Goal: Information Seeking & Learning: Learn about a topic

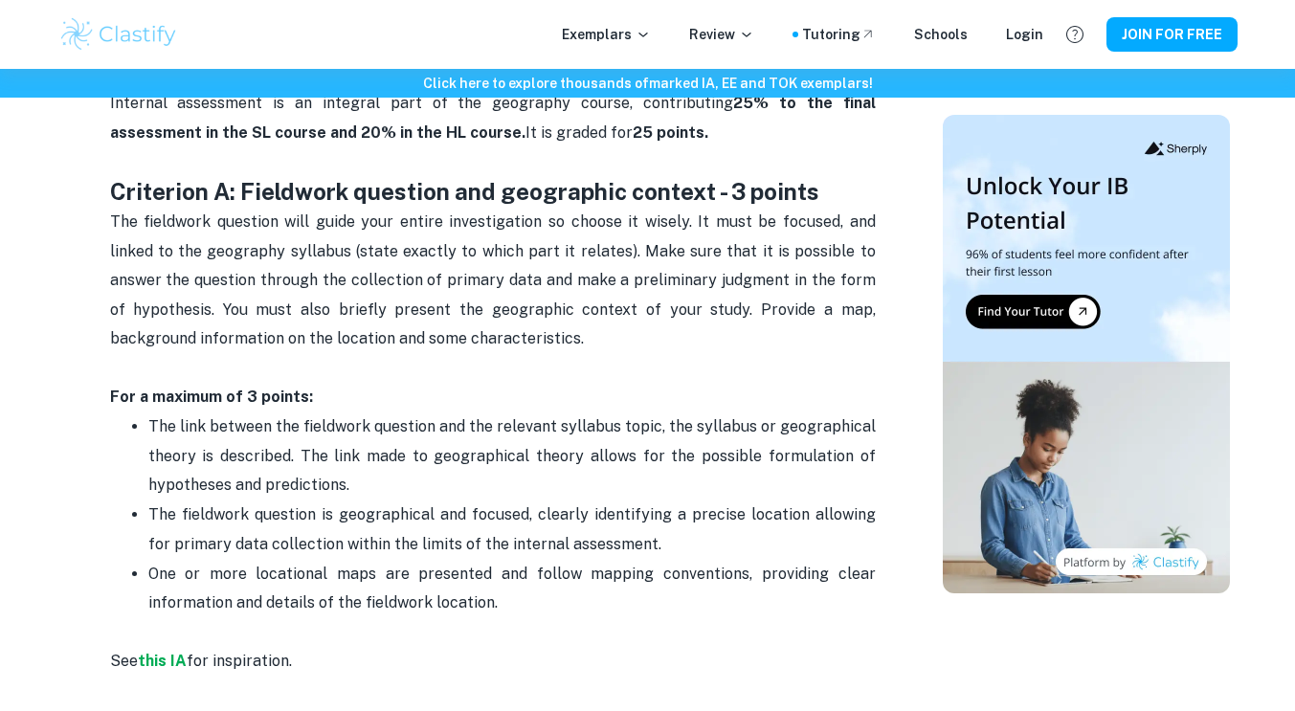
scroll to position [921, 0]
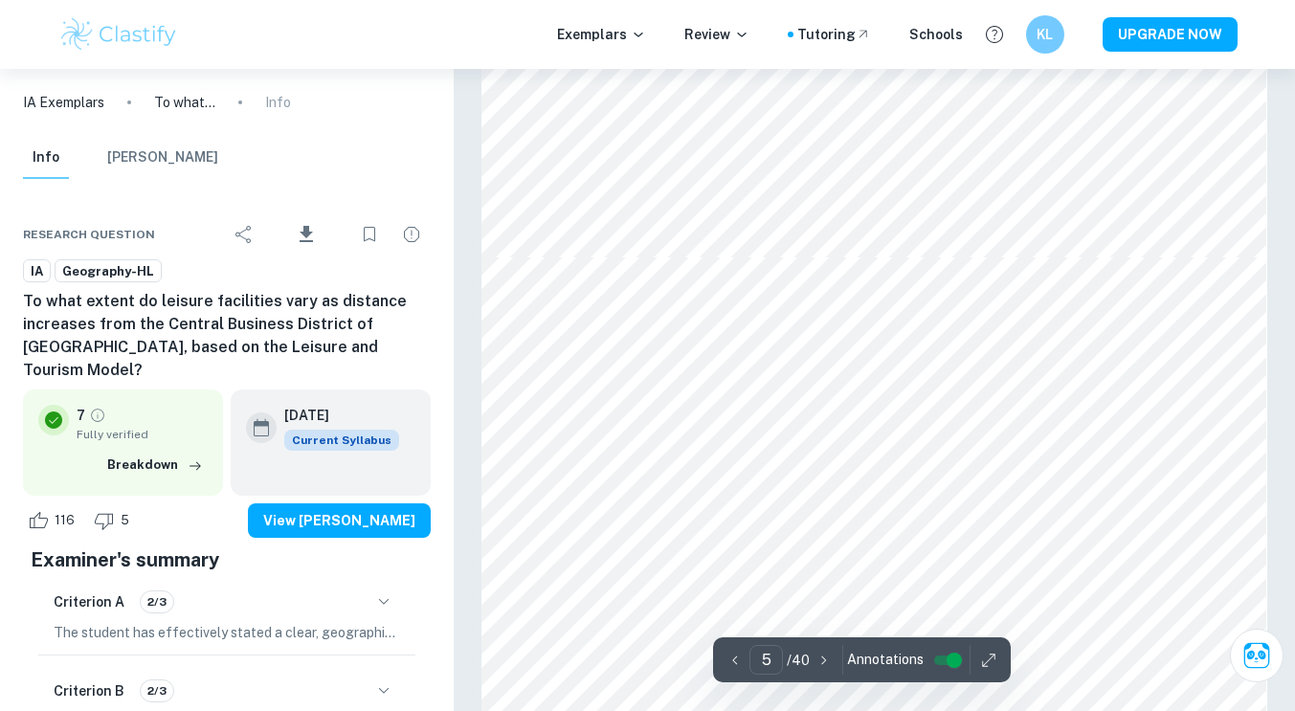
scroll to position [5556, 0]
type input "4"
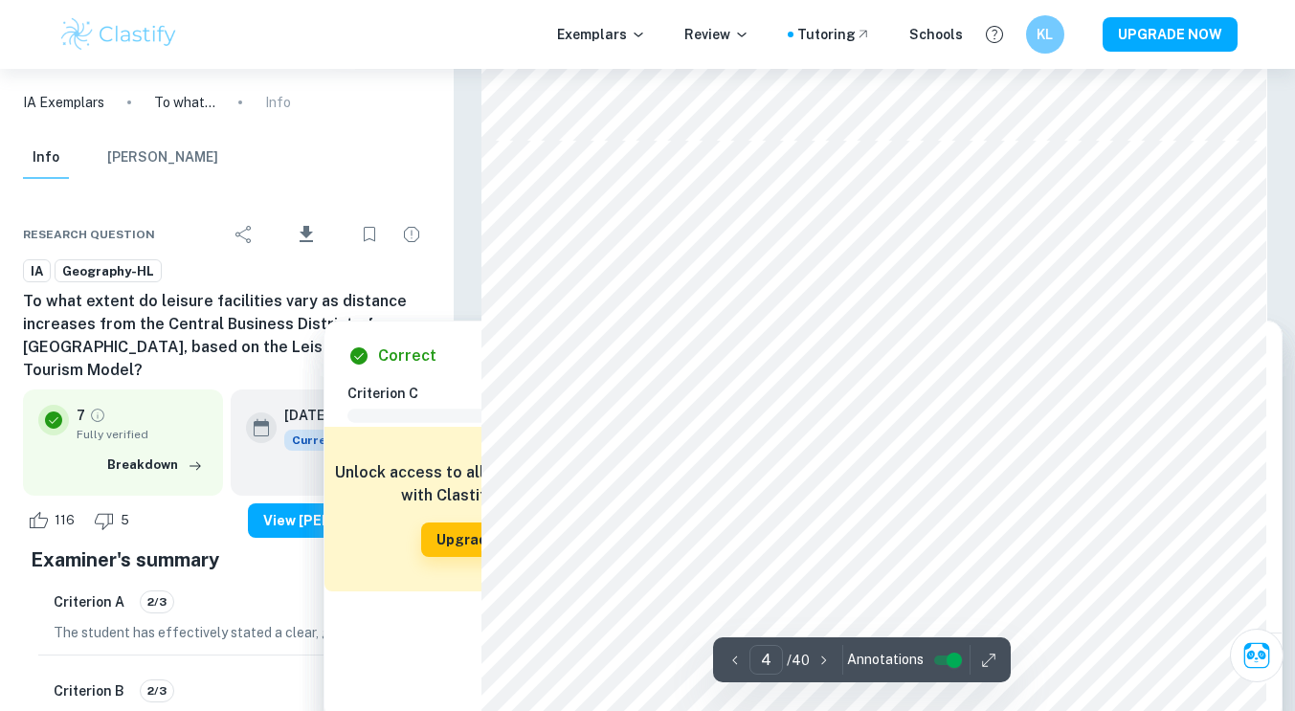
scroll to position [3696, 0]
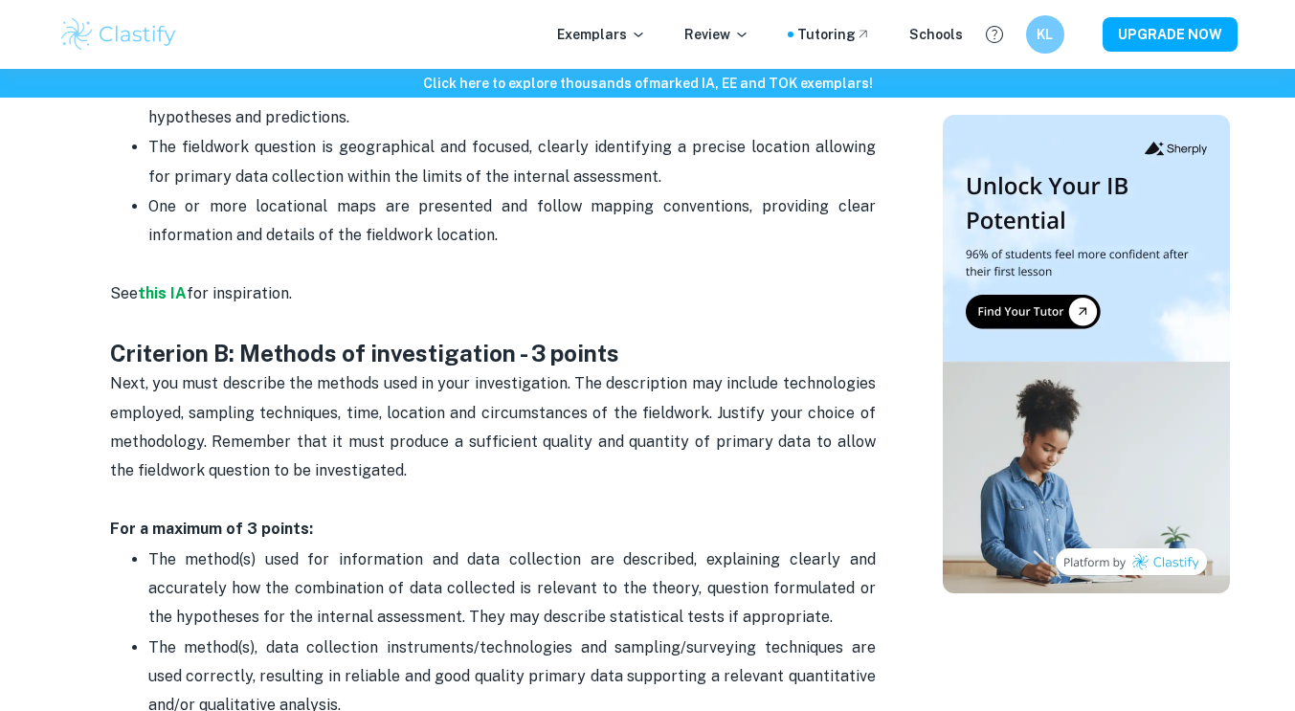
scroll to position [921, 0]
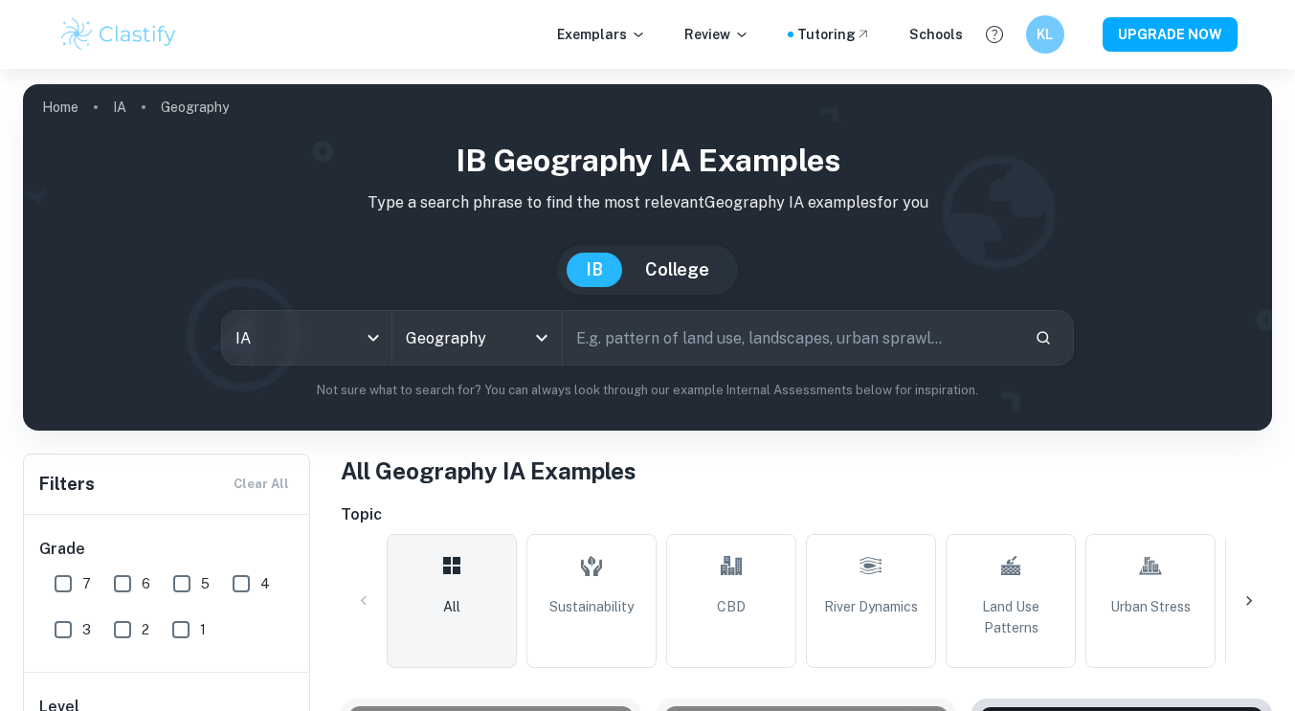
scroll to position [554, 0]
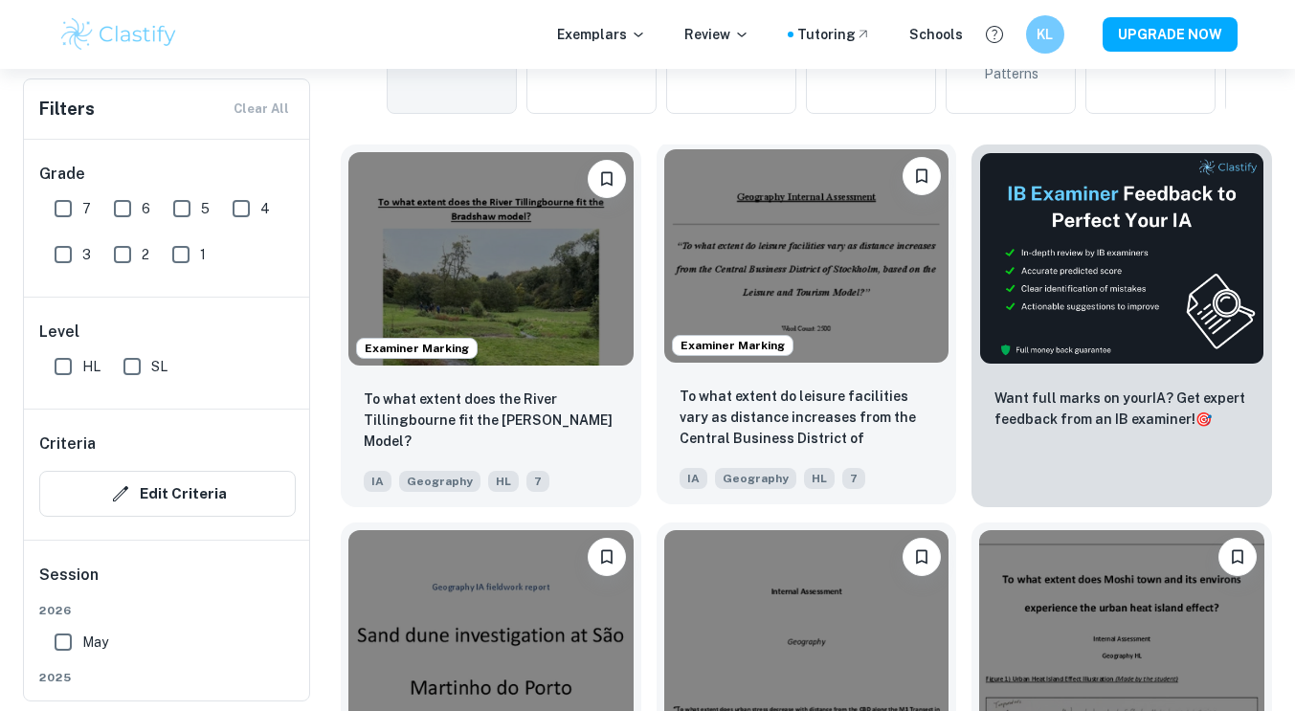
click at [779, 262] on img at bounding box center [806, 255] width 285 height 213
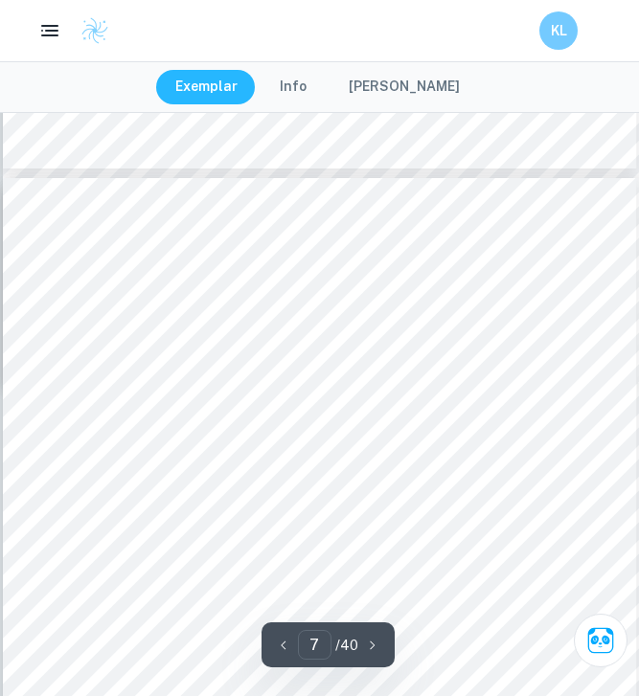
scroll to position [5806, 0]
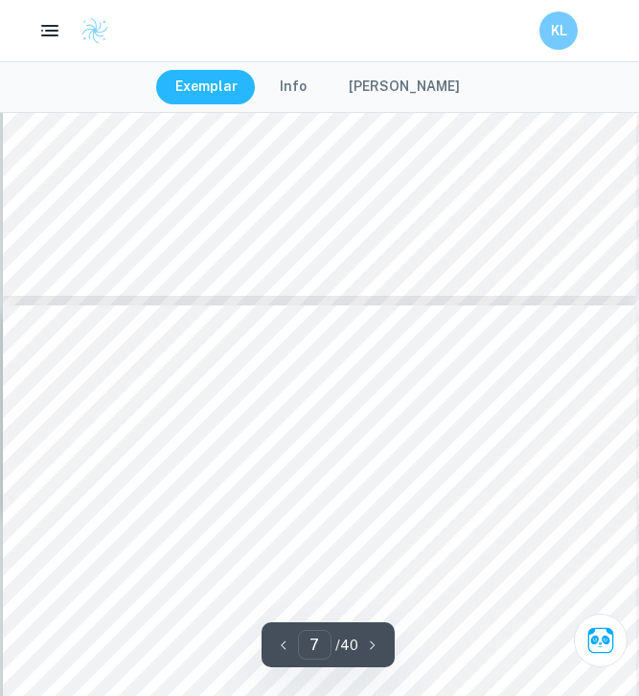
type input "6"
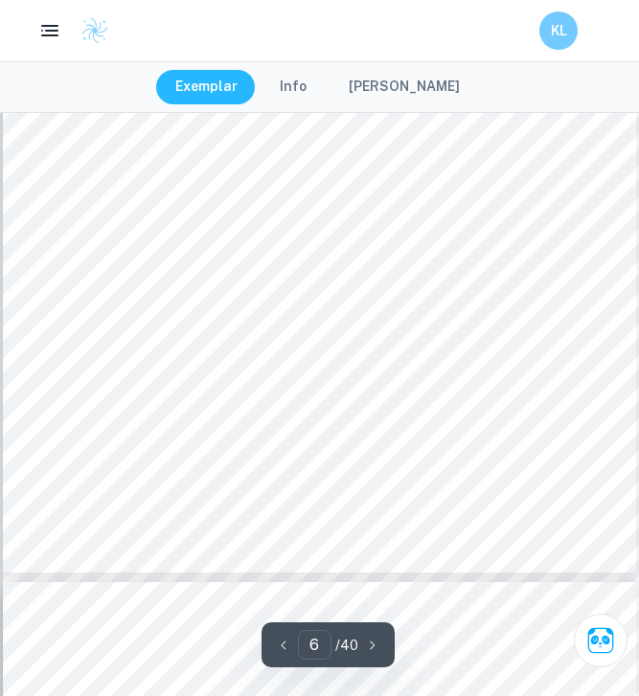
scroll to position [5206, 0]
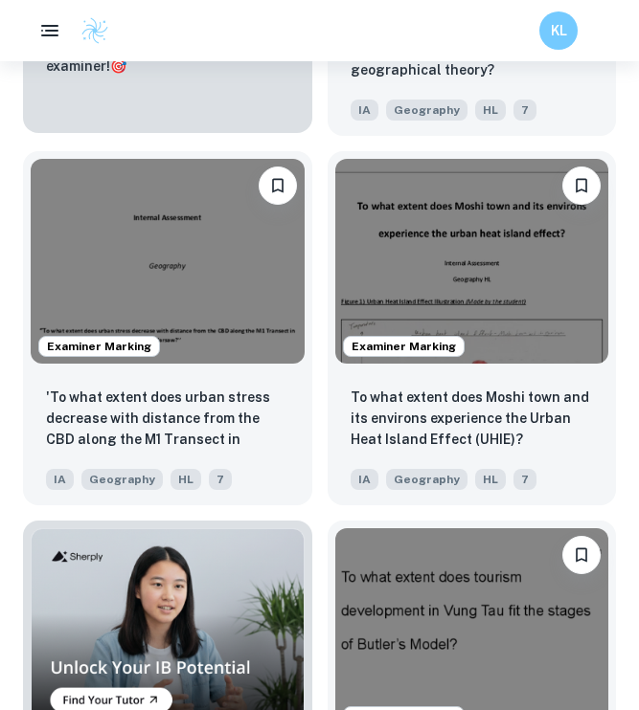
scroll to position [1407, 0]
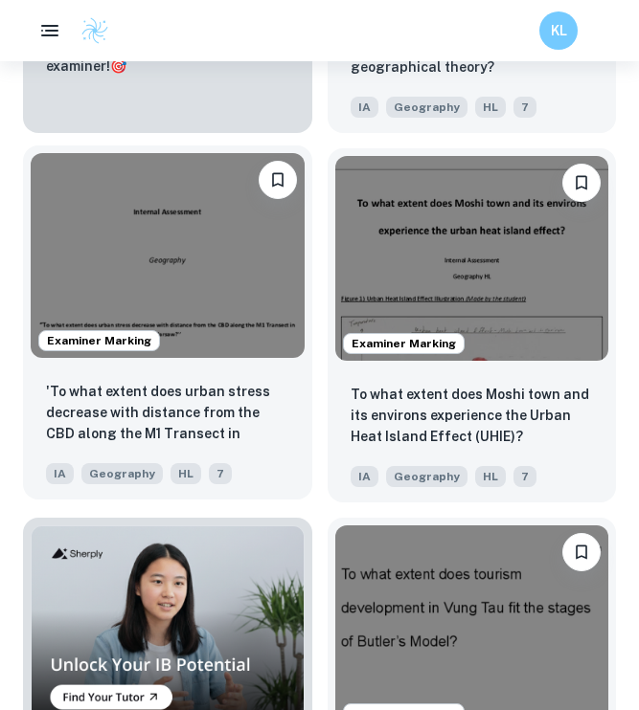
click at [210, 268] on img at bounding box center [168, 255] width 274 height 205
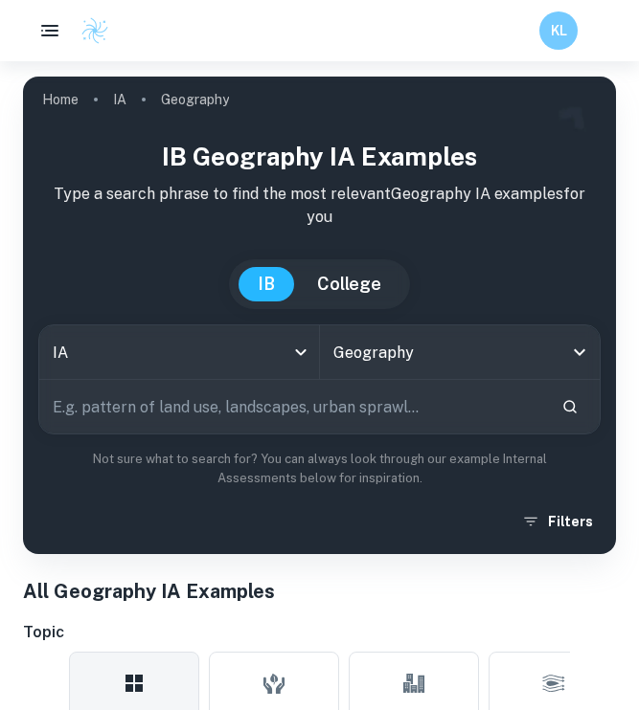
scroll to position [1407, 0]
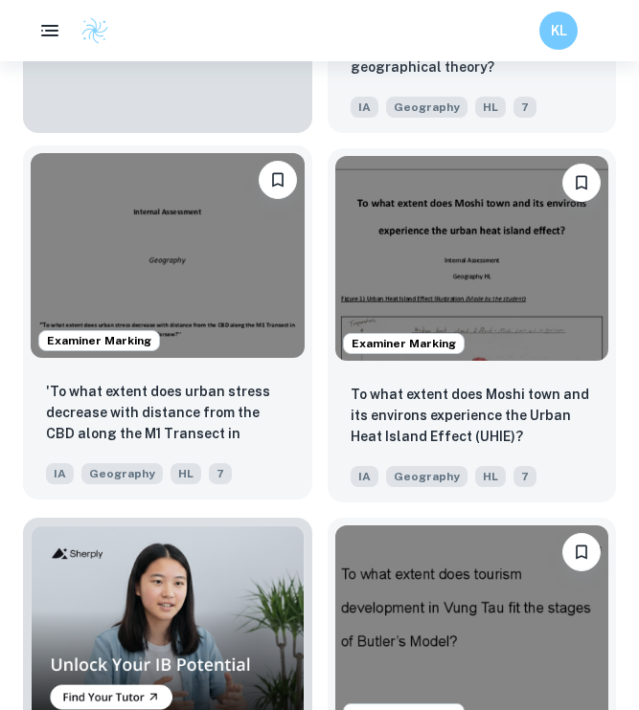
click at [211, 324] on img at bounding box center [168, 255] width 274 height 205
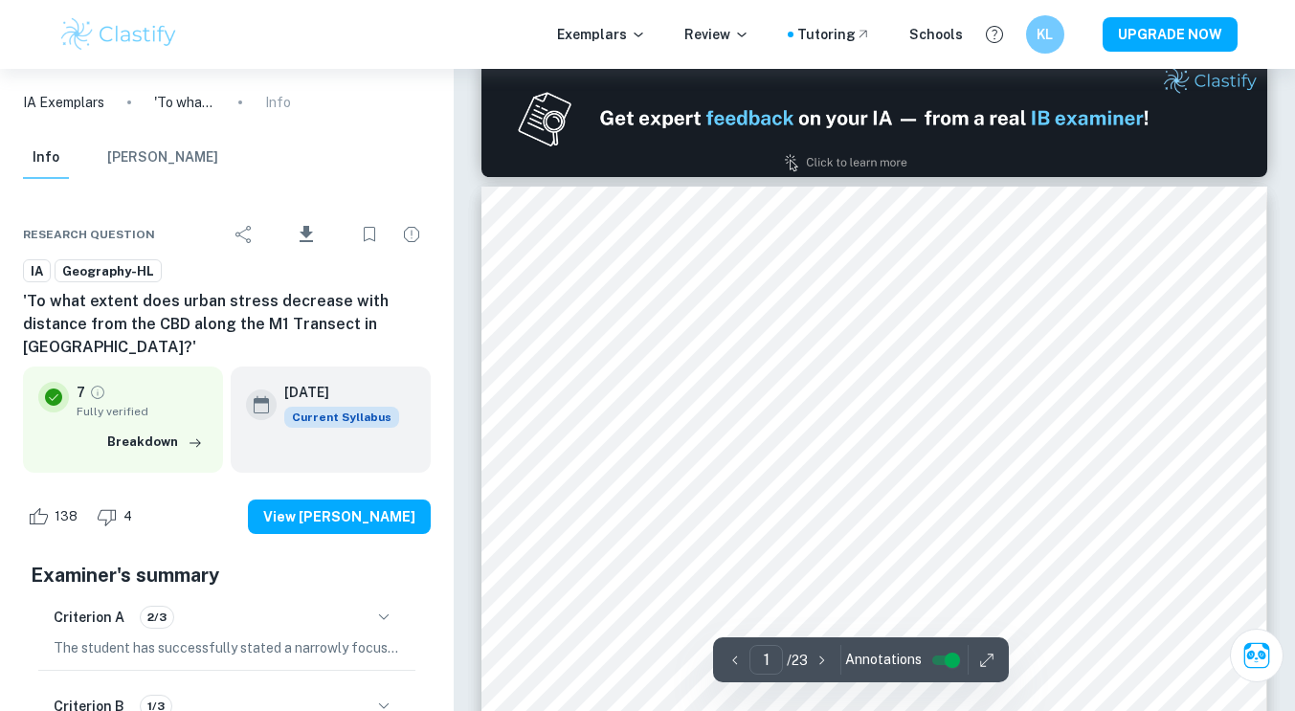
type input "2"
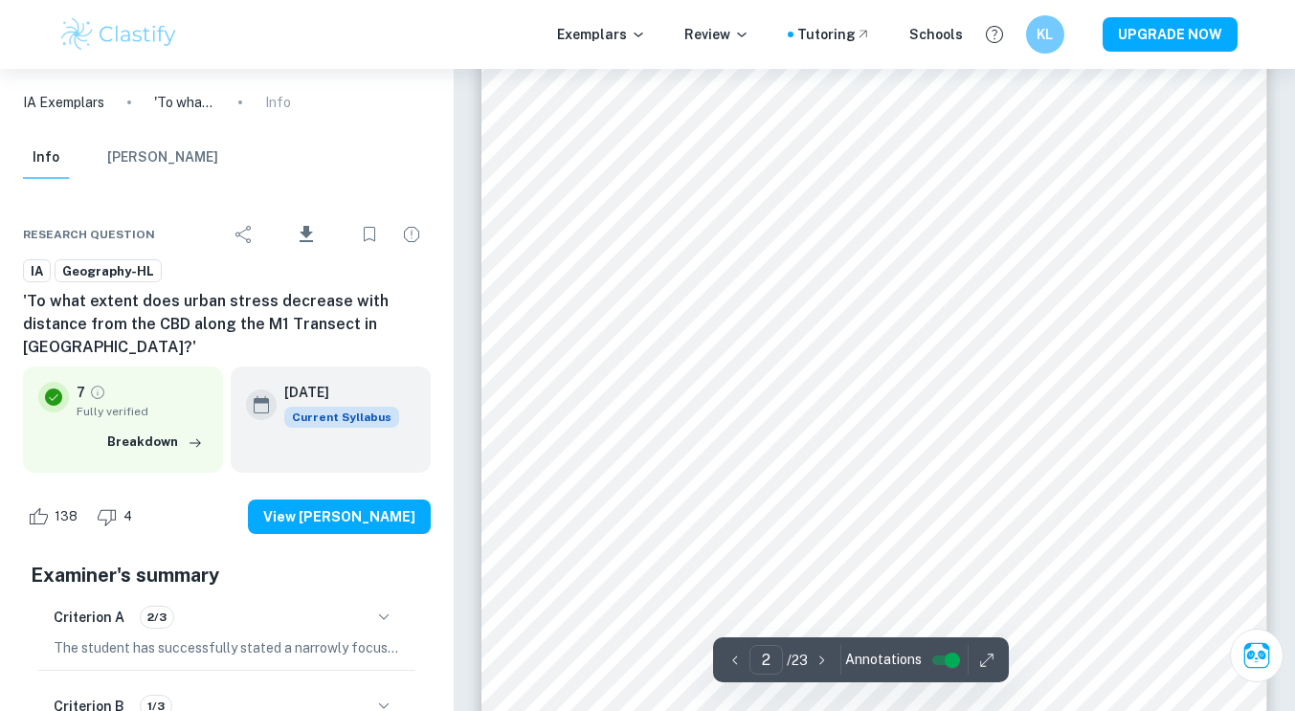
scroll to position [1483, 0]
click at [175, 152] on button "[PERSON_NAME]" at bounding box center [162, 158] width 111 height 42
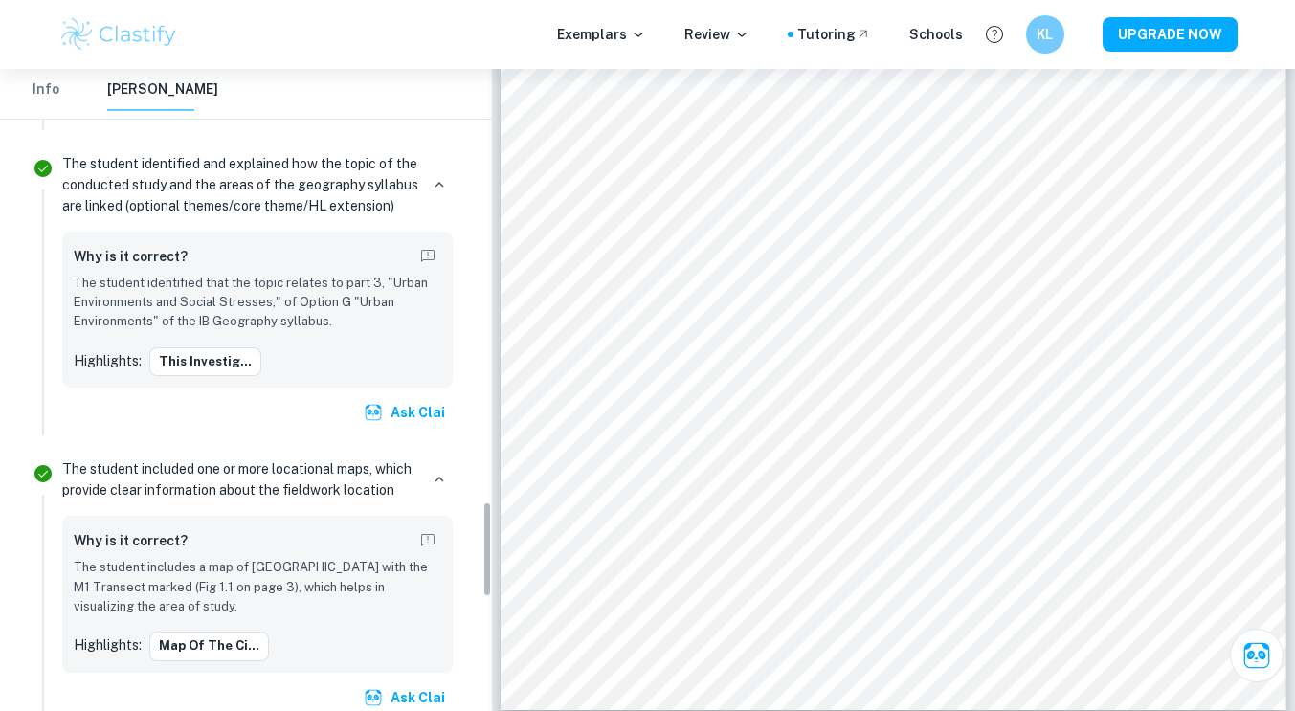
scroll to position [2898, 0]
click at [41, 79] on button "Info" at bounding box center [46, 90] width 46 height 42
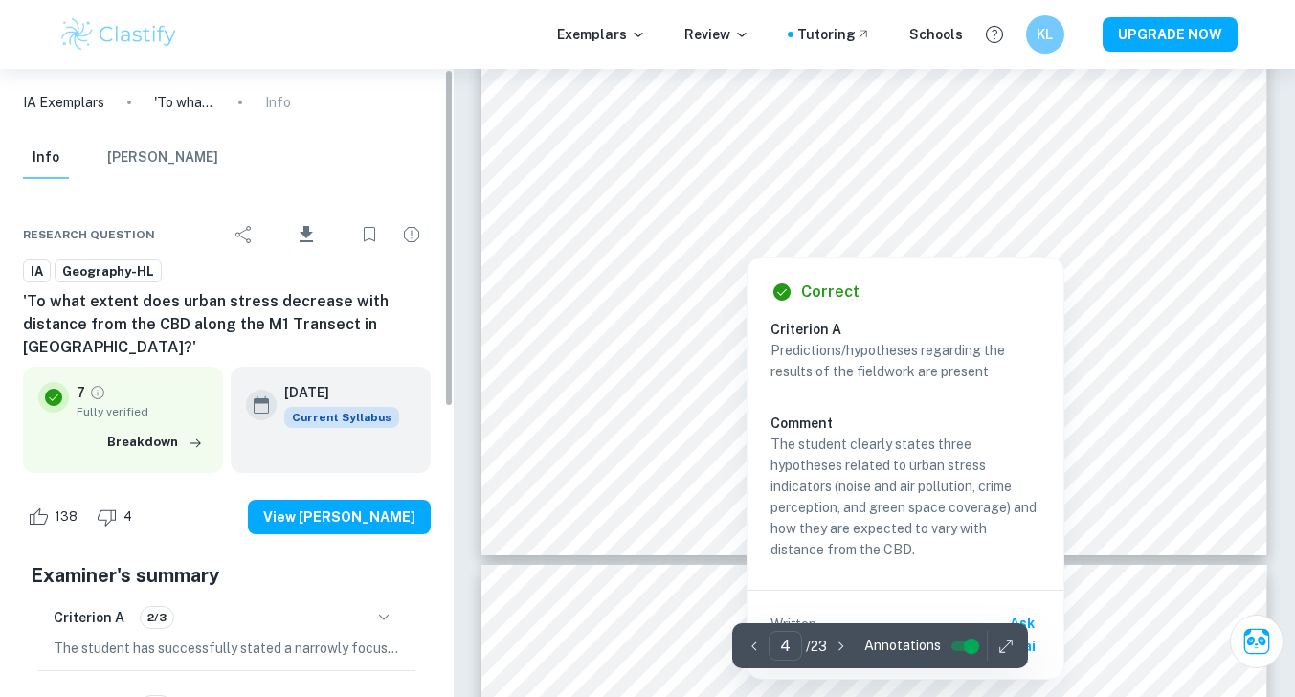
scroll to position [4258, 1]
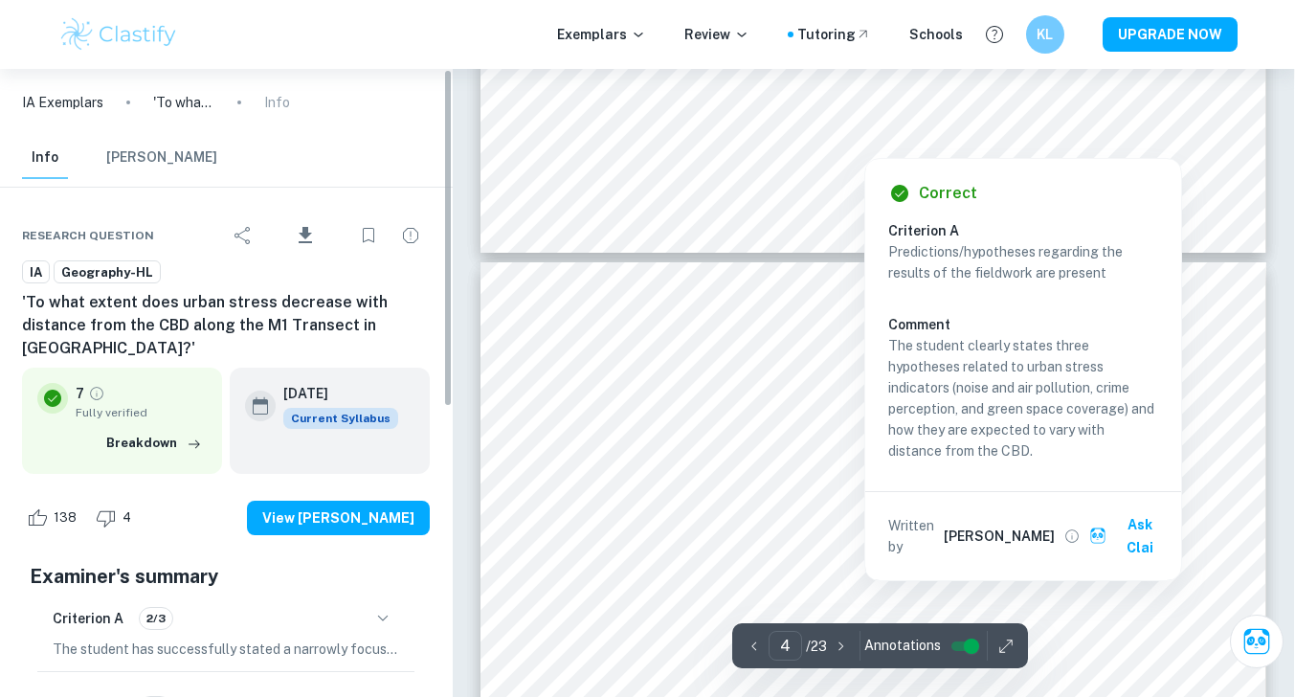
type input "5"
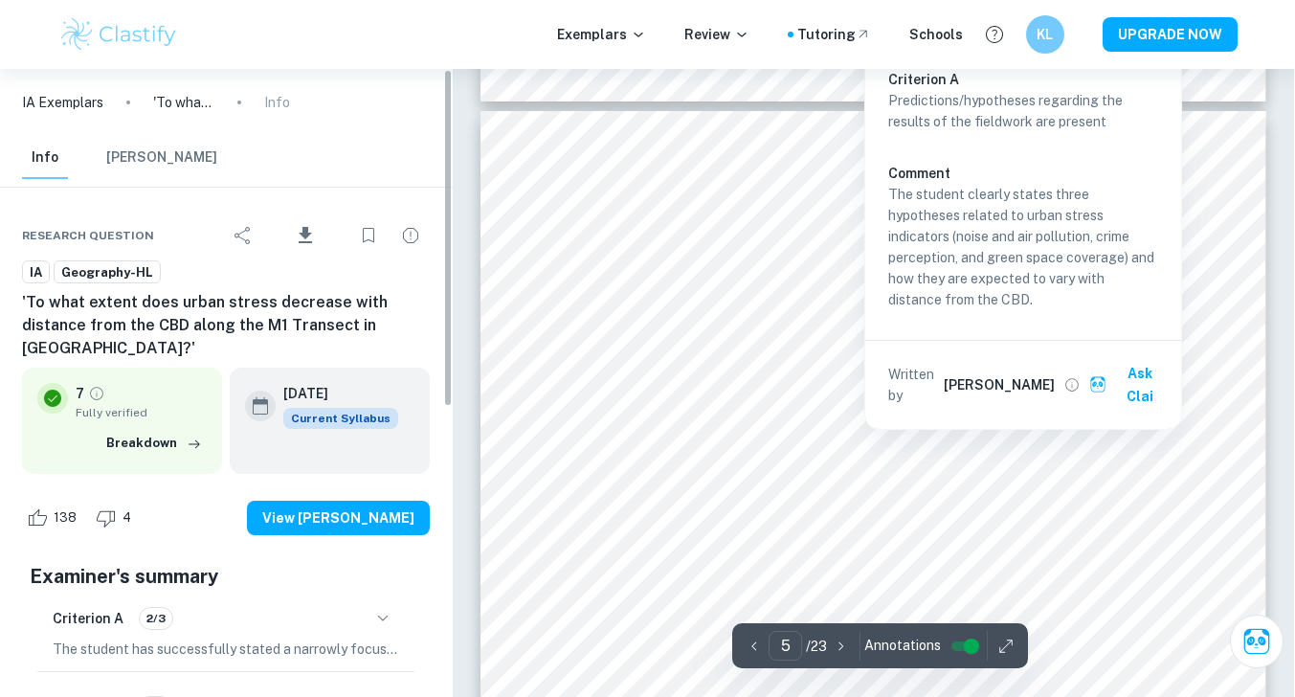
scroll to position [4773, 1]
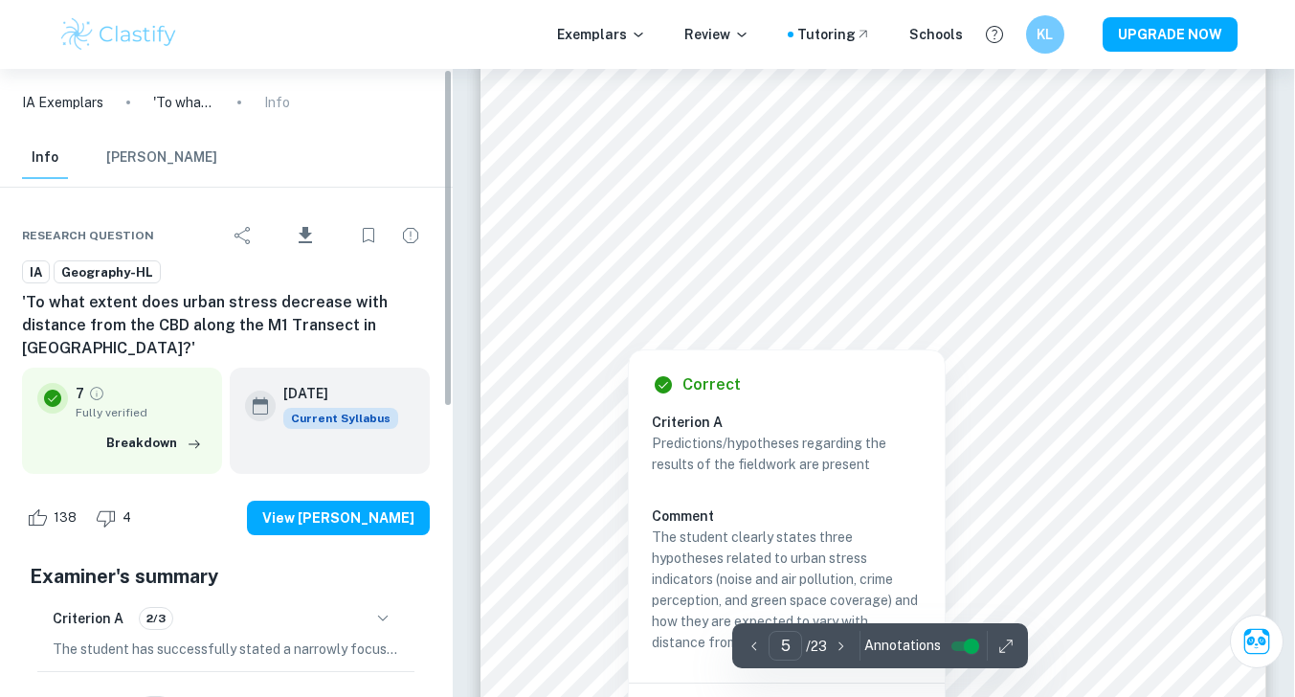
click at [874, 407] on div "Correct Criterion A Predictions/hypotheses regarding the results of the fieldwo…" at bounding box center [787, 560] width 316 height 421
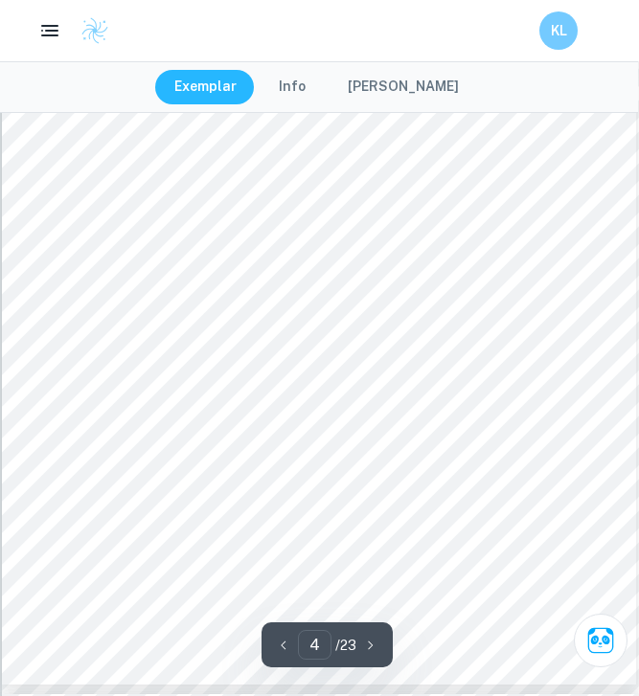
scroll to position [3271, 1]
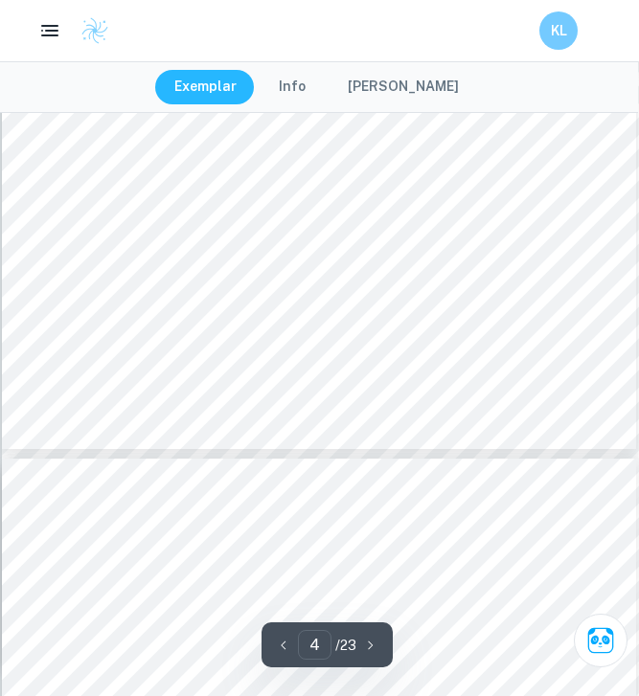
type input "5"
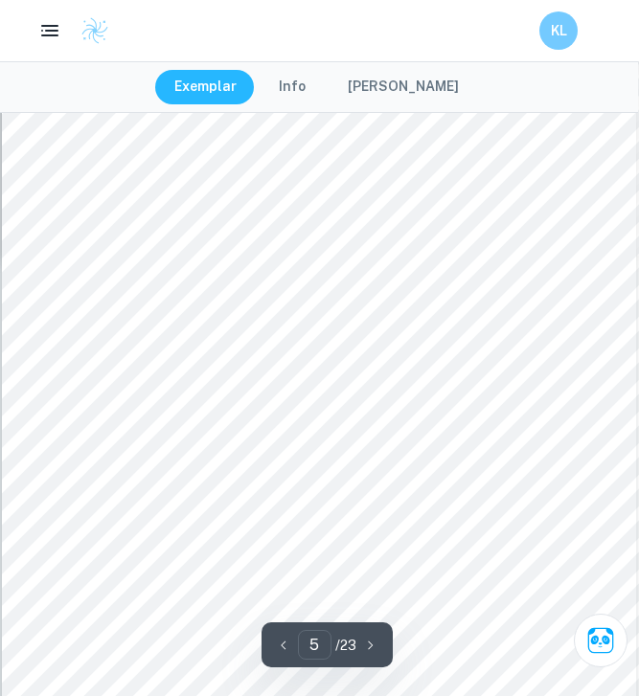
scroll to position [3913, 1]
